Goal: Transaction & Acquisition: Download file/media

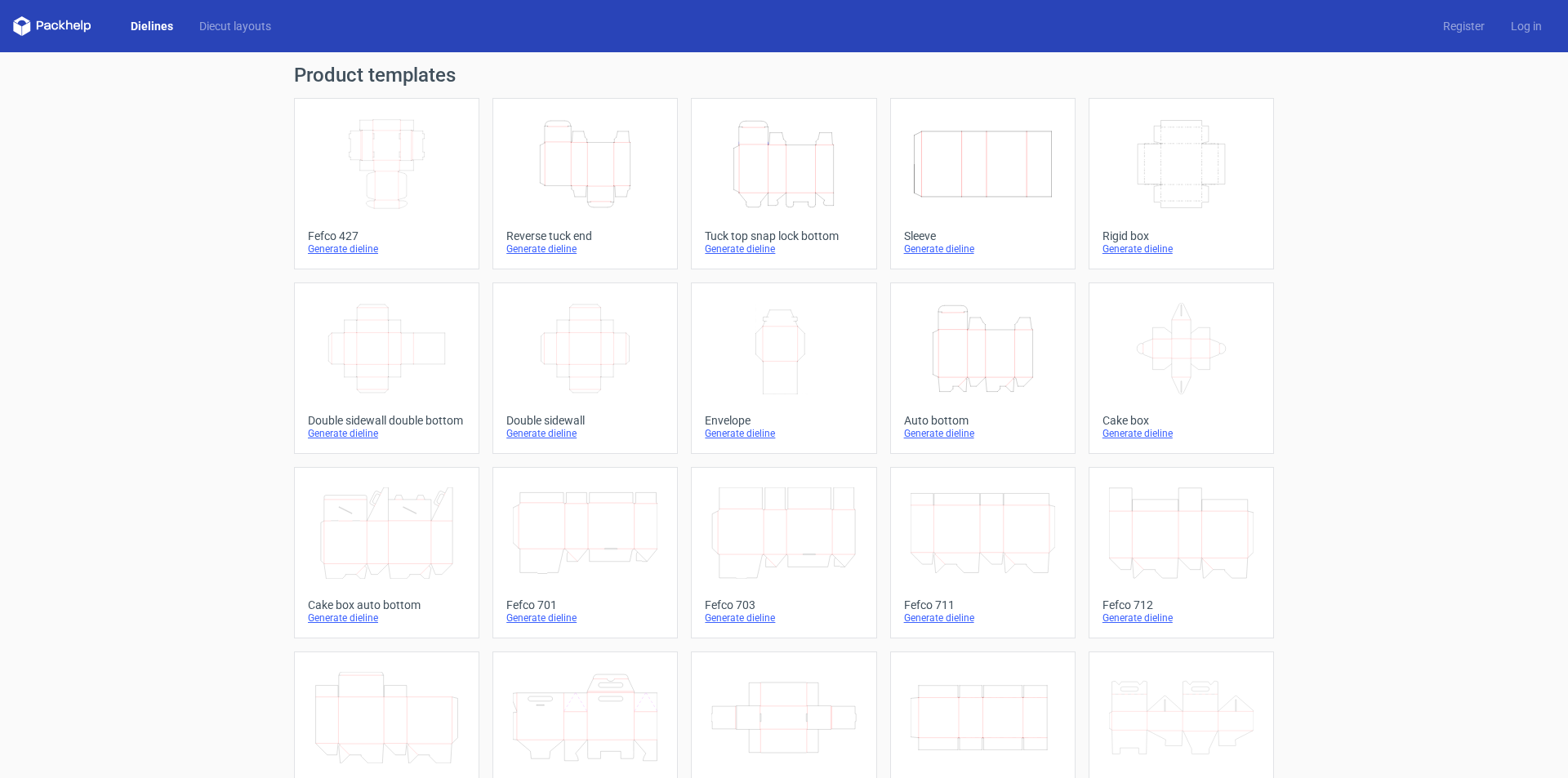
click at [739, 174] on line at bounding box center [739, 169] width 0 height 47
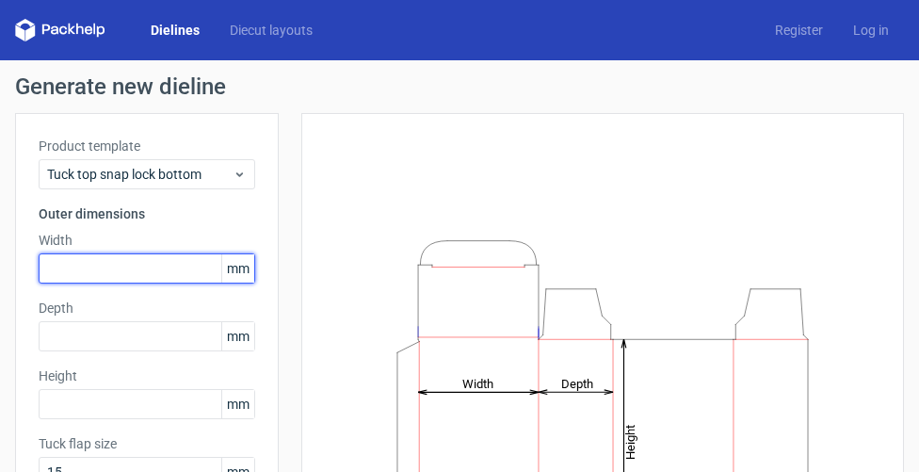
click at [131, 265] on input "text" at bounding box center [147, 268] width 217 height 30
type input "160"
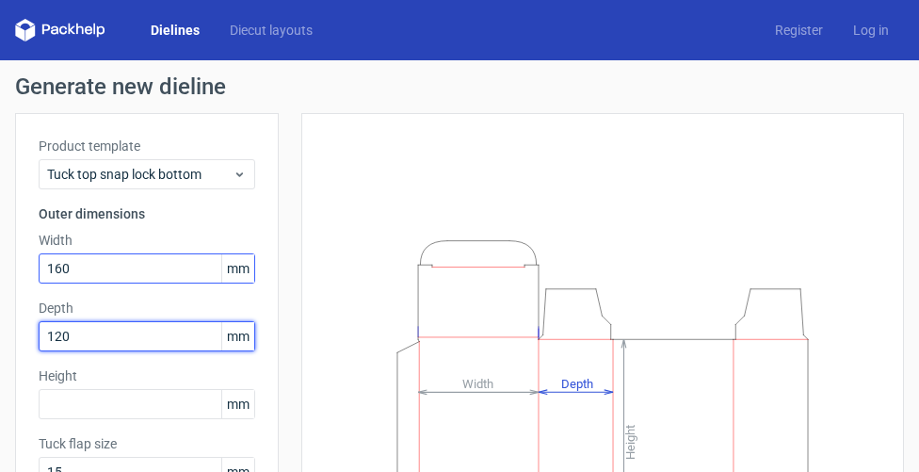
type input "120"
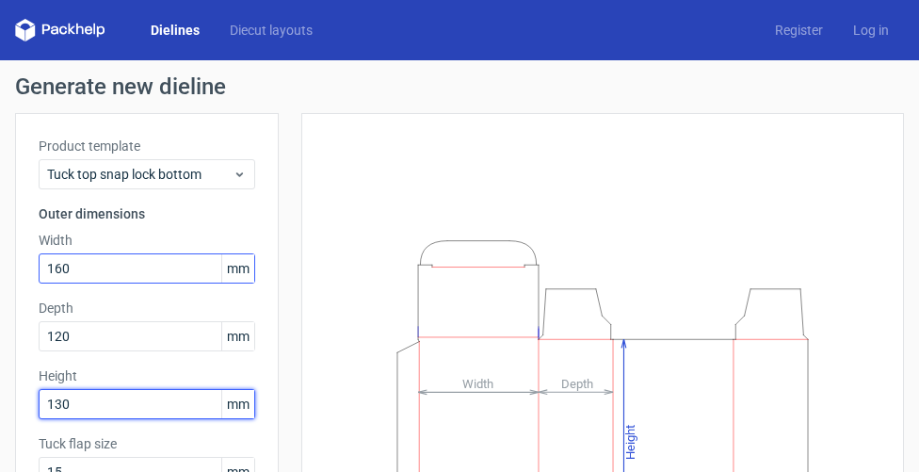
type input "130"
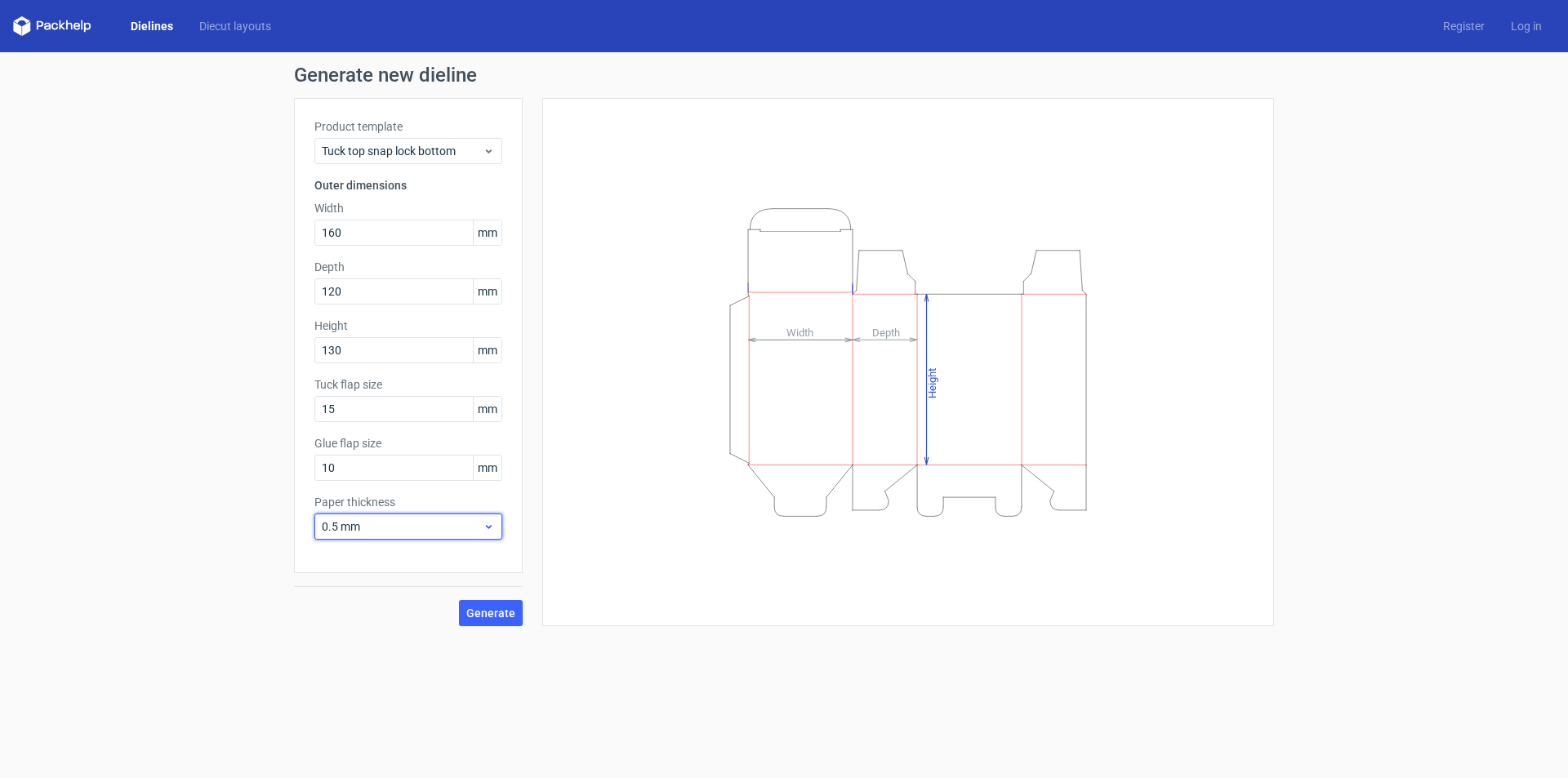
click at [392, 537] on div "0.5 mm" at bounding box center [408, 526] width 188 height 26
click at [475, 611] on span "Generate" at bounding box center [491, 612] width 49 height 11
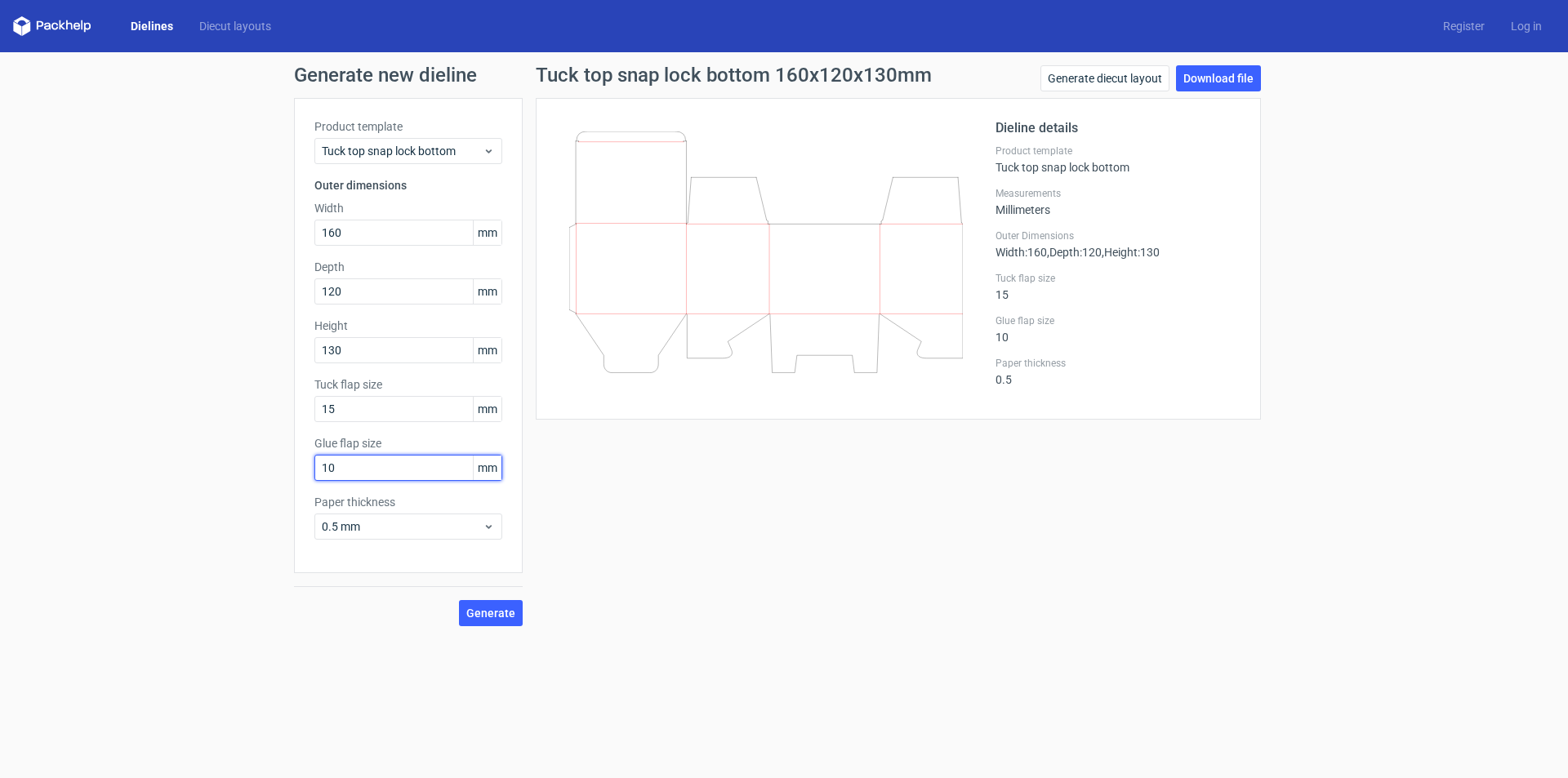
drag, startPoint x: 357, startPoint y: 472, endPoint x: 234, endPoint y: 479, distance: 123.2
click at [235, 479] on div "Generate new dieline Product template Tuck top snap lock bottom Outer dimension…" at bounding box center [784, 345] width 1568 height 587
drag, startPoint x: 326, startPoint y: 420, endPoint x: 297, endPoint y: 422, distance: 29.1
click at [299, 422] on div "Product template Tuck top snap lock bottom Outer dimensions Width 160 mm Depth …" at bounding box center [408, 336] width 229 height 475
drag, startPoint x: 363, startPoint y: 470, endPoint x: 210, endPoint y: 481, distance: 153.4
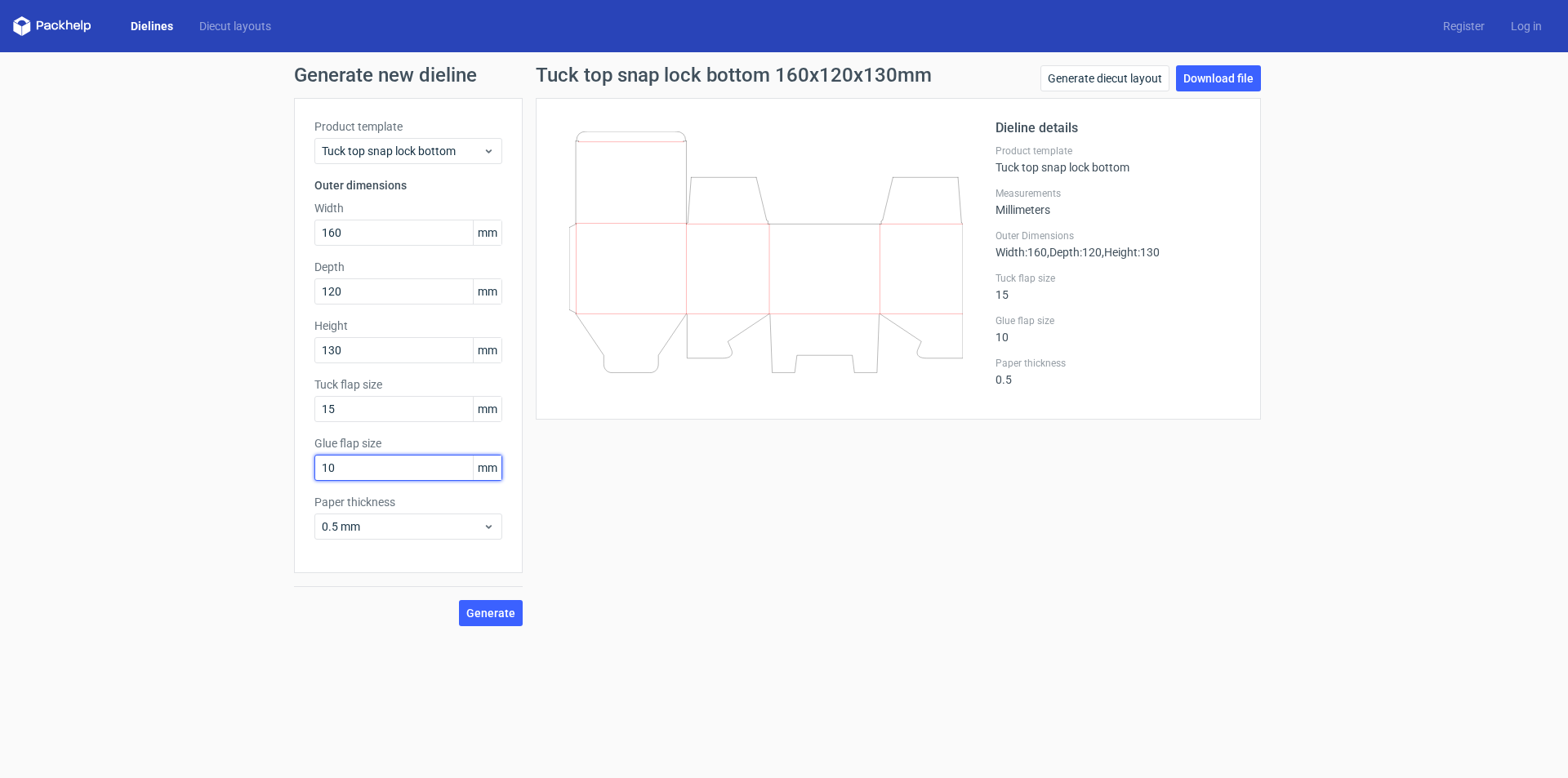
click at [210, 480] on div "Generate new dieline Product template Tuck top snap lock bottom Outer dimension…" at bounding box center [784, 345] width 1568 height 587
type input "15"
click at [487, 613] on span "Generate" at bounding box center [491, 612] width 49 height 11
click at [1226, 82] on link "Download file" at bounding box center [1218, 78] width 85 height 26
